Goal: Complete application form

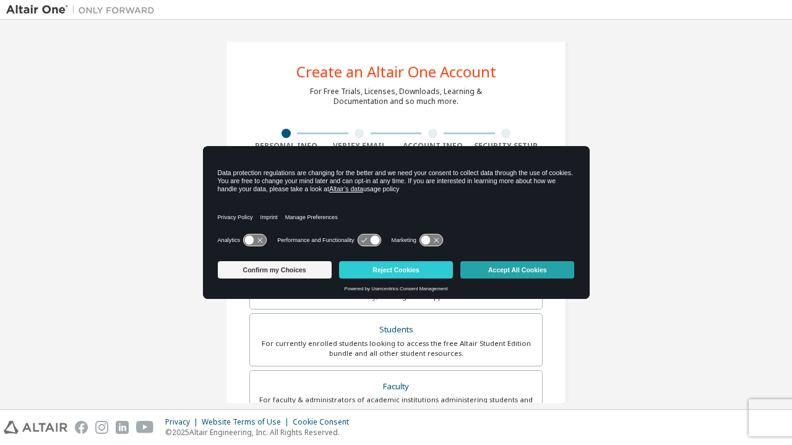
click at [501, 272] on button "Accept All Cookies" at bounding box center [517, 269] width 114 height 17
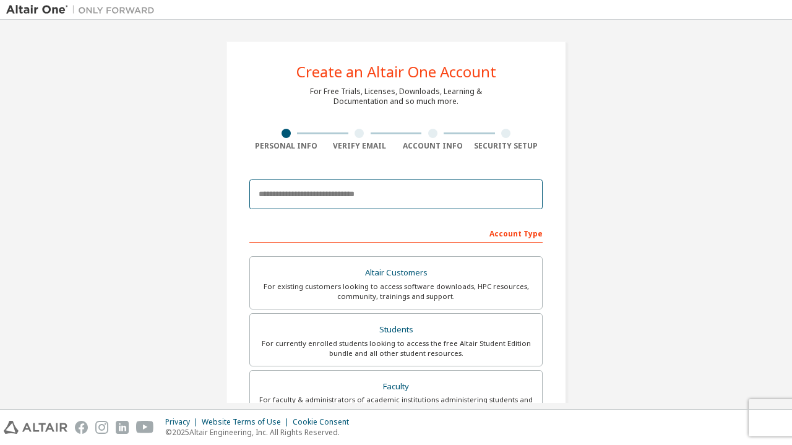
click at [435, 201] on input "email" at bounding box center [395, 194] width 293 height 30
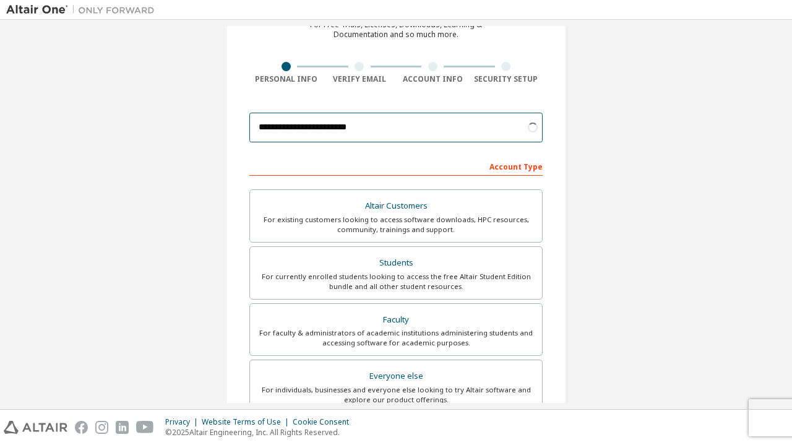
scroll to position [67, 0]
type input "**********"
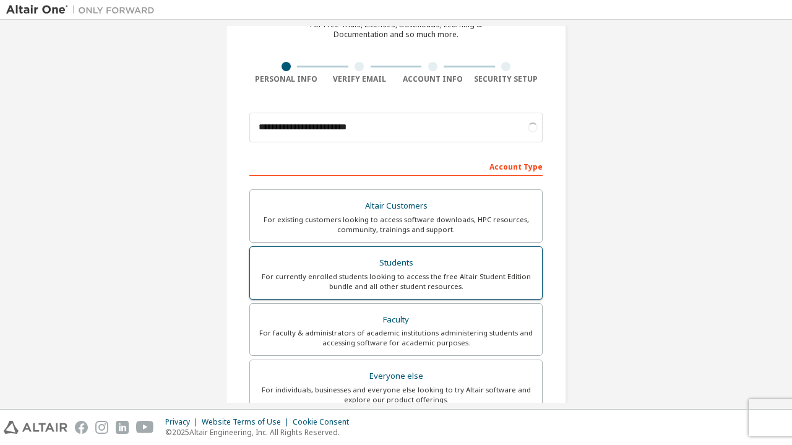
click at [480, 264] on div "Students" at bounding box center [395, 262] width 277 height 17
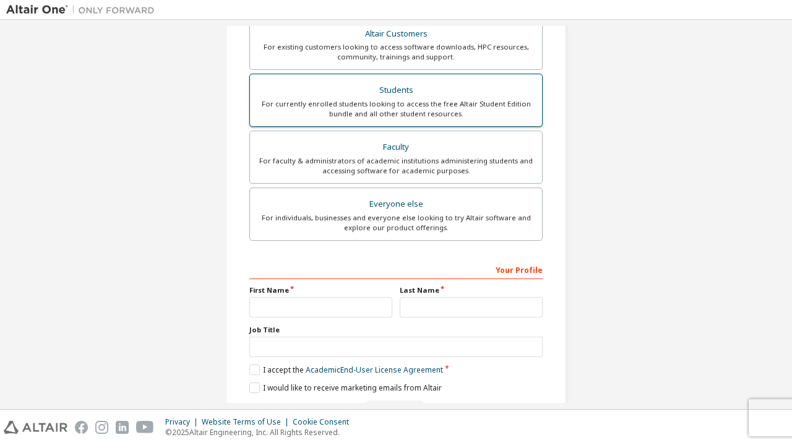
scroll to position [272, 0]
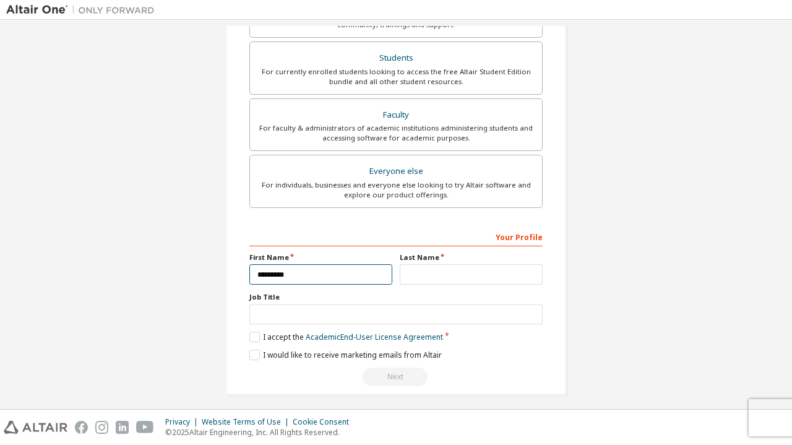
type input "*********"
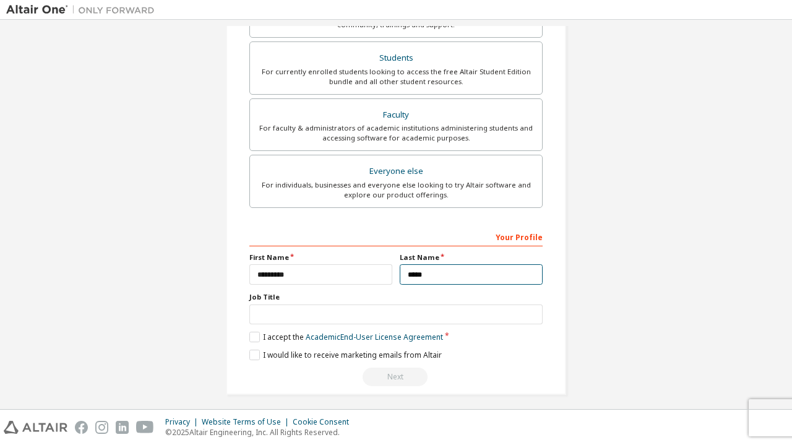
type input "*****"
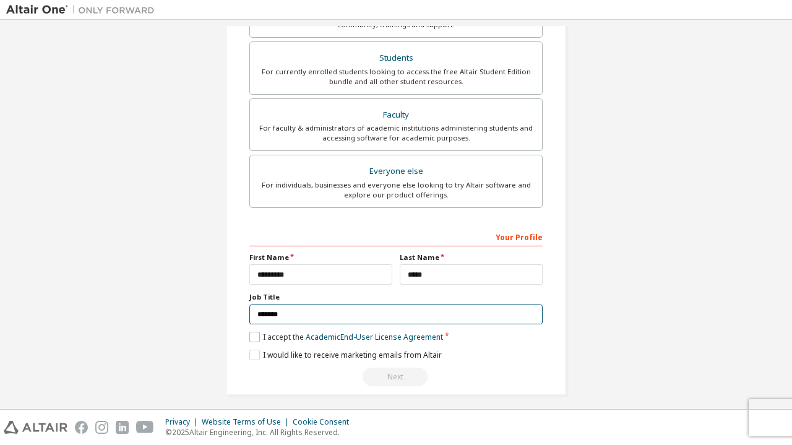
type input "*******"
click at [249, 332] on label "I accept the Academic End-User License Agreement" at bounding box center [346, 337] width 194 height 11
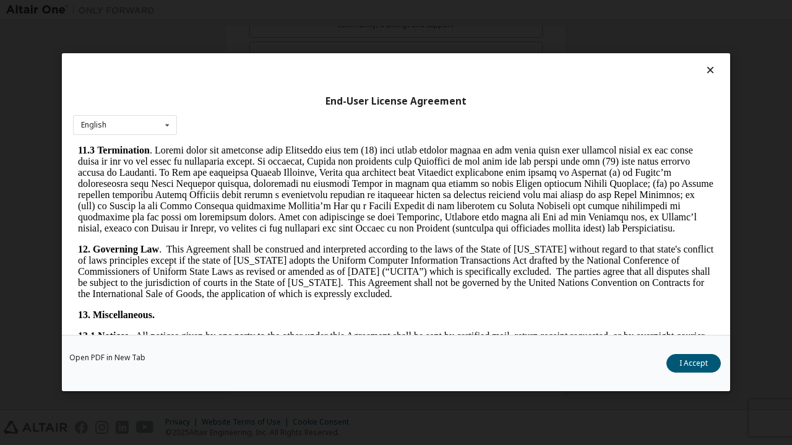
scroll to position [2030, 0]
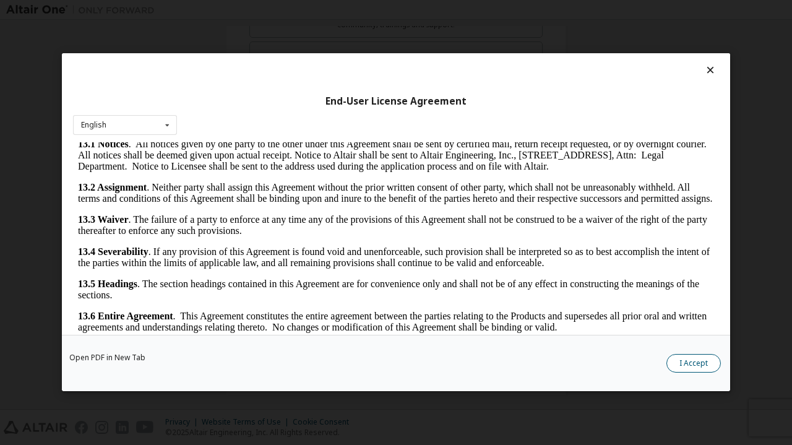
click at [680, 358] on button "I Accept" at bounding box center [693, 364] width 54 height 19
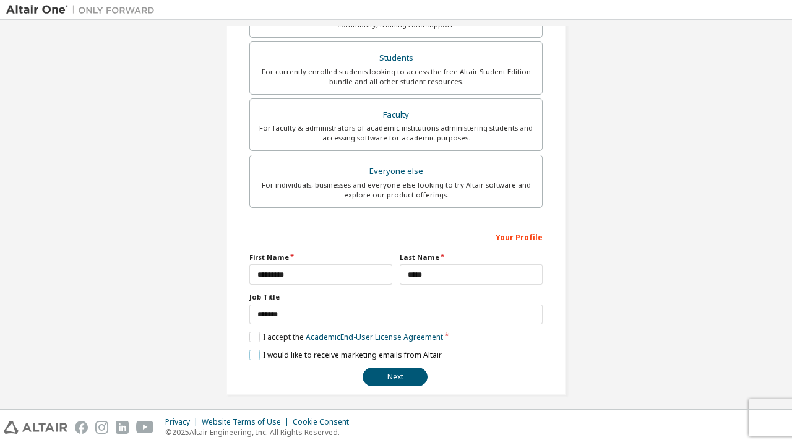
click at [278, 359] on label "I would like to receive marketing emails from Altair" at bounding box center [345, 355] width 192 height 11
click at [410, 382] on button "Next" at bounding box center [395, 377] width 65 height 19
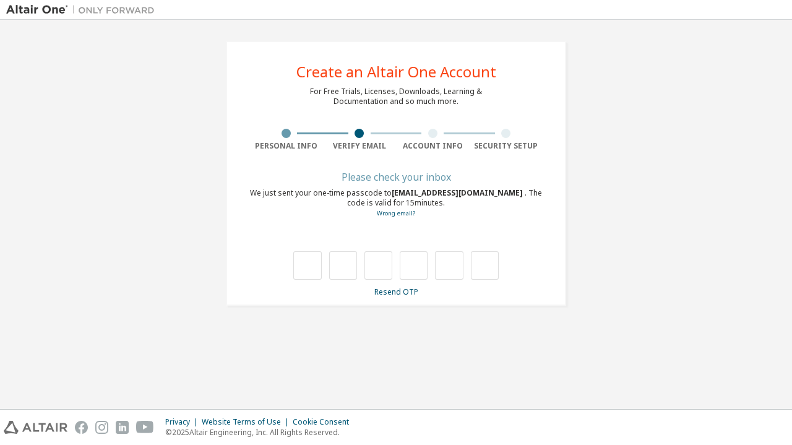
scroll to position [0, 0]
click at [398, 288] on link "Resend OTP" at bounding box center [396, 292] width 44 height 11
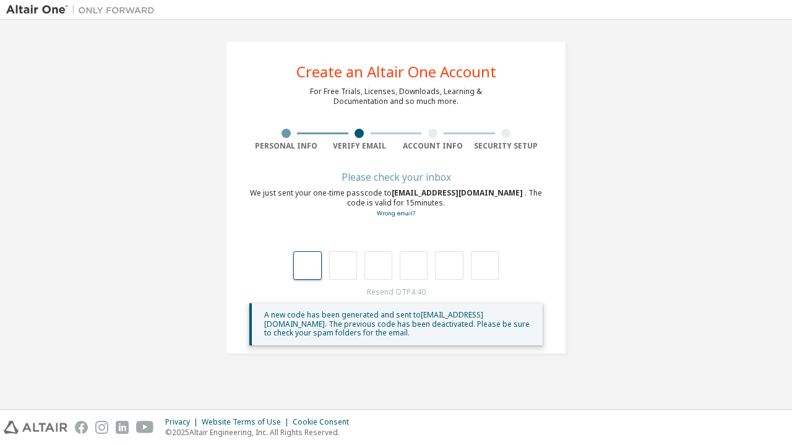
click at [303, 268] on input "text" at bounding box center [307, 265] width 28 height 28
type input "*"
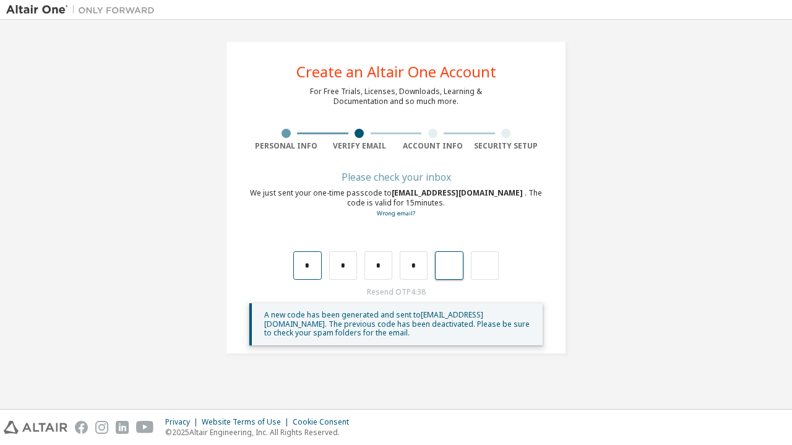
type input "*"
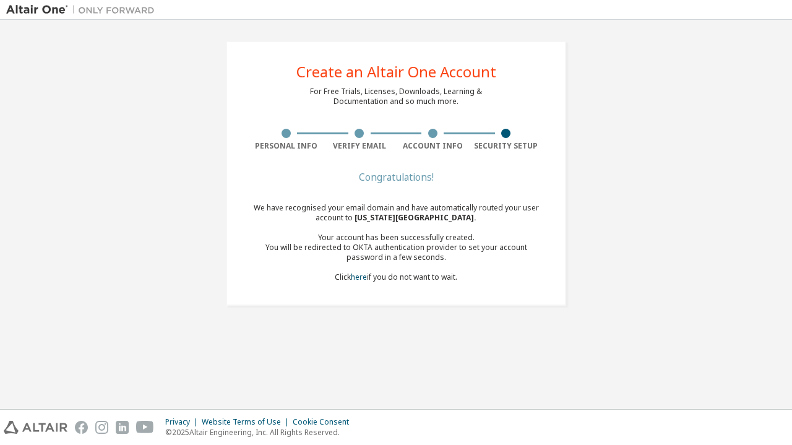
click at [411, 280] on div "We have recognised your email domain and have automatically routed your user ac…" at bounding box center [395, 242] width 293 height 79
click at [356, 281] on link "here" at bounding box center [359, 277] width 16 height 11
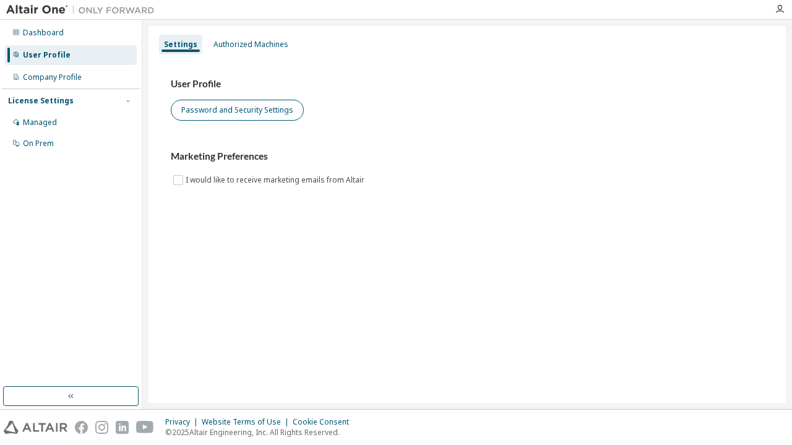
click at [228, 117] on button "Password and Security Settings" at bounding box center [237, 110] width 133 height 21
